Goal: Task Accomplishment & Management: Use online tool/utility

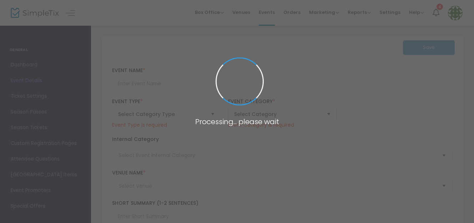
type input "Hanging with the Highlands at [GEOGRAPHIC_DATA] - test September"
type textarea "A Gentle Giant Encounter - Step into the pasture and meet the stars of the farm…"
type input "7.000 %"
type input "Buy Tickets"
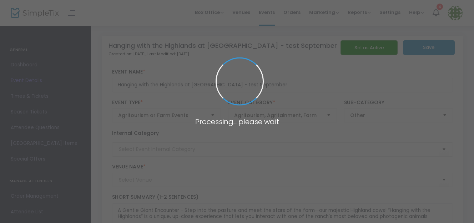
type input "[GEOGRAPHIC_DATA]"
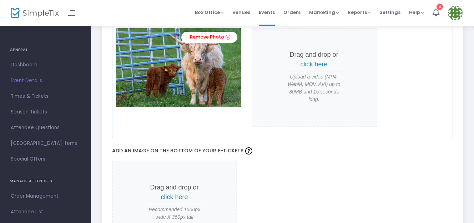
scroll to position [642, 0]
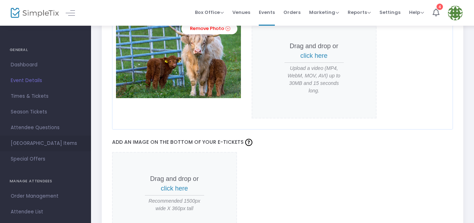
click at [52, 142] on span "[GEOGRAPHIC_DATA] Items" at bounding box center [46, 143] width 70 height 9
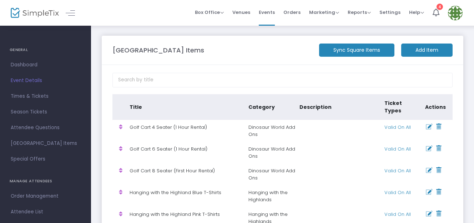
click at [352, 50] on m-button "Sync Square Items" at bounding box center [356, 50] width 75 height 13
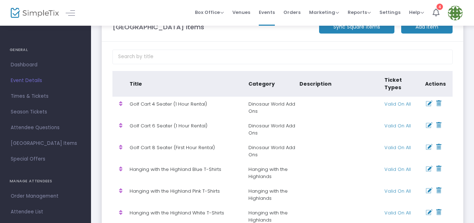
scroll to position [36, 0]
